Goal: Task Accomplishment & Management: Manage account settings

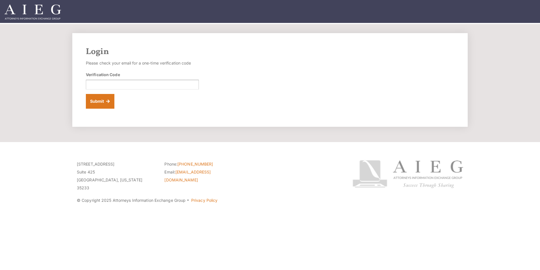
click at [167, 81] on div "Verification Code" at bounding box center [142, 80] width 113 height 18
click at [165, 84] on input "Verification Code" at bounding box center [142, 85] width 113 height 10
paste input "034391"
type input "034391"
click at [105, 103] on button "Submit" at bounding box center [100, 101] width 29 height 15
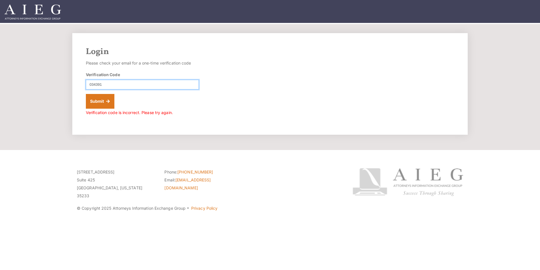
click at [90, 86] on input "034391" at bounding box center [142, 85] width 113 height 10
type input "034391"
click at [105, 100] on button "Submit" at bounding box center [100, 101] width 29 height 15
